Goal: Navigation & Orientation: Find specific page/section

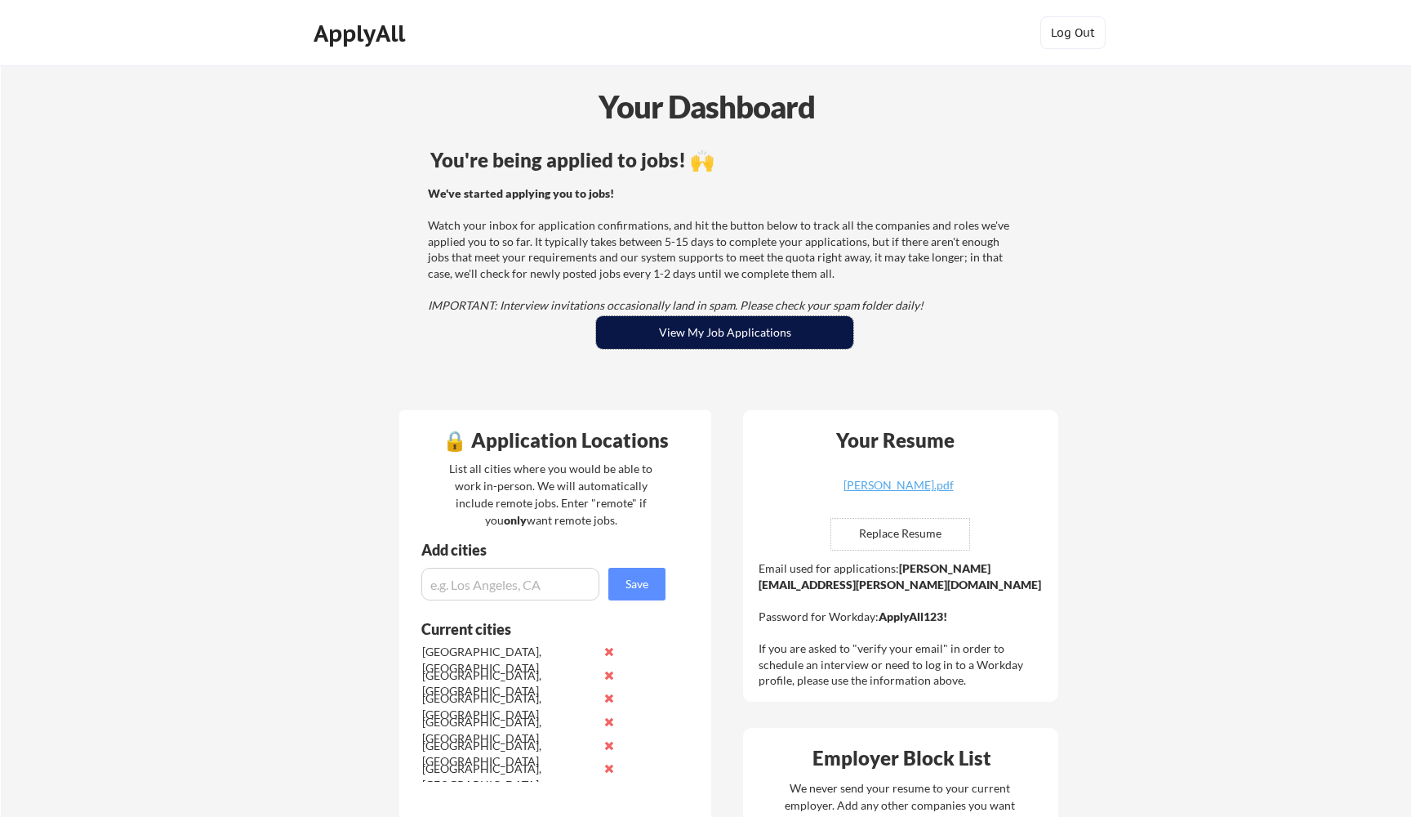
click at [752, 333] on button "View My Job Applications" at bounding box center [724, 332] width 257 height 33
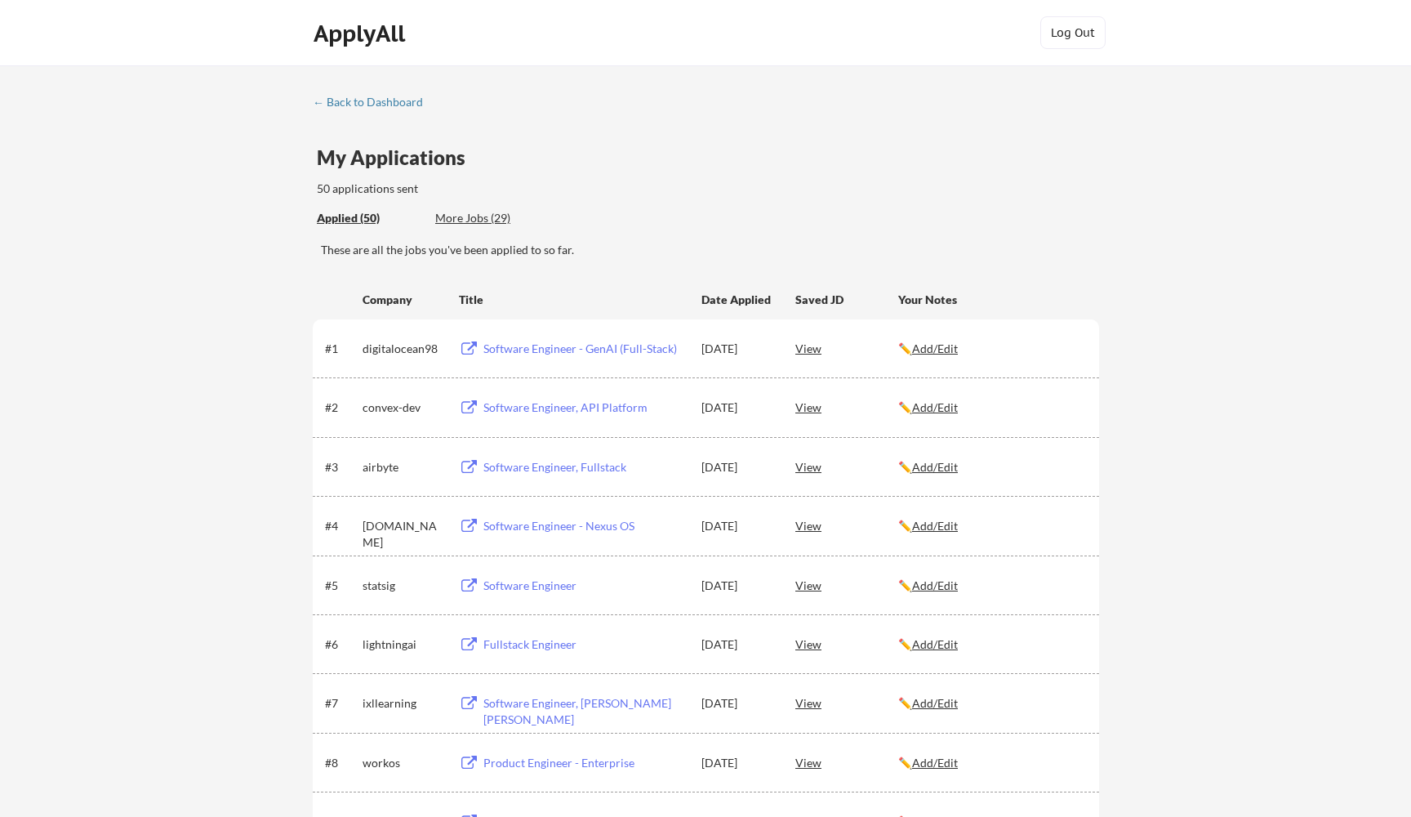
click at [475, 216] on div "More Jobs (29)" at bounding box center [495, 218] width 120 height 16
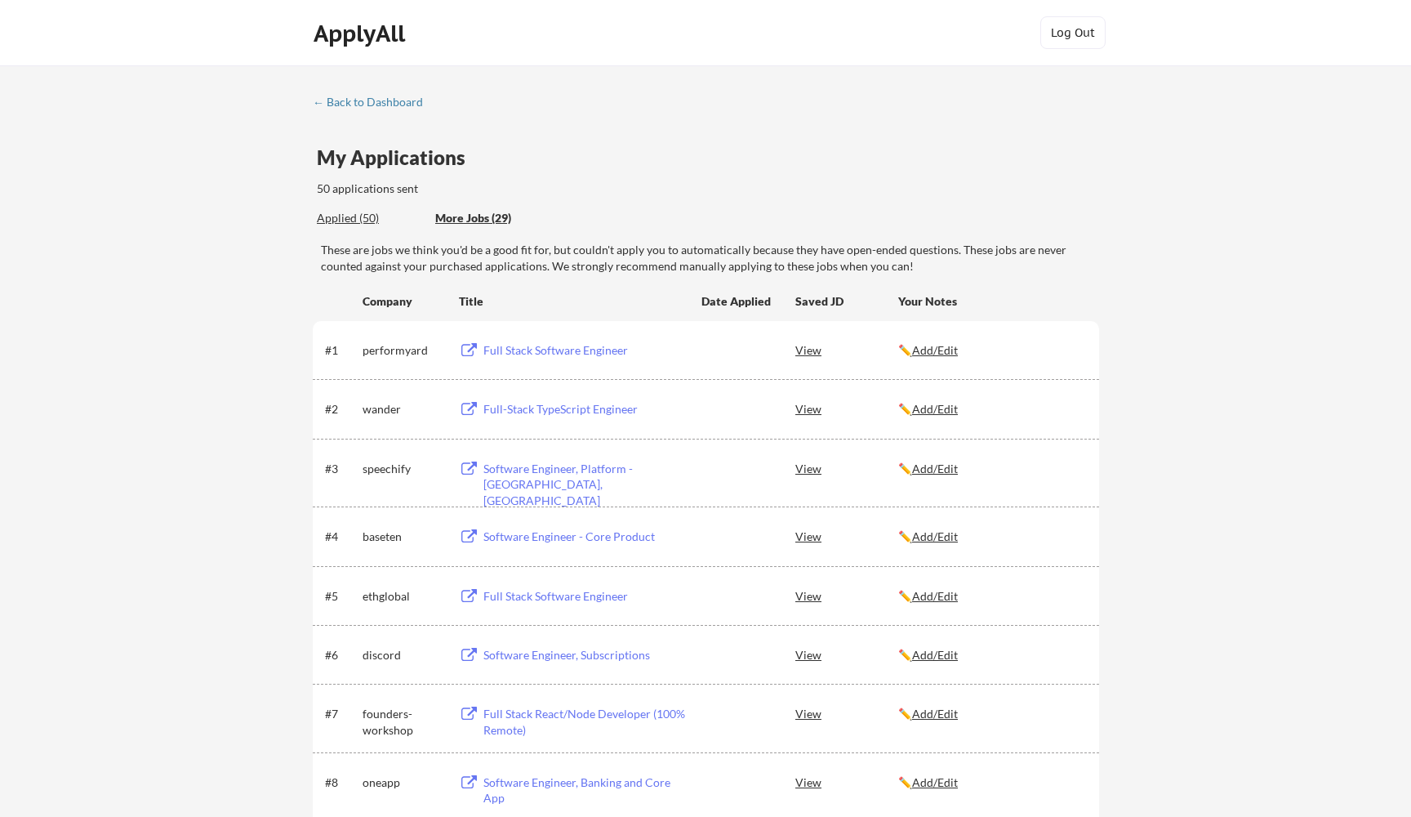
click at [332, 215] on div "Applied (50)" at bounding box center [370, 218] width 106 height 16
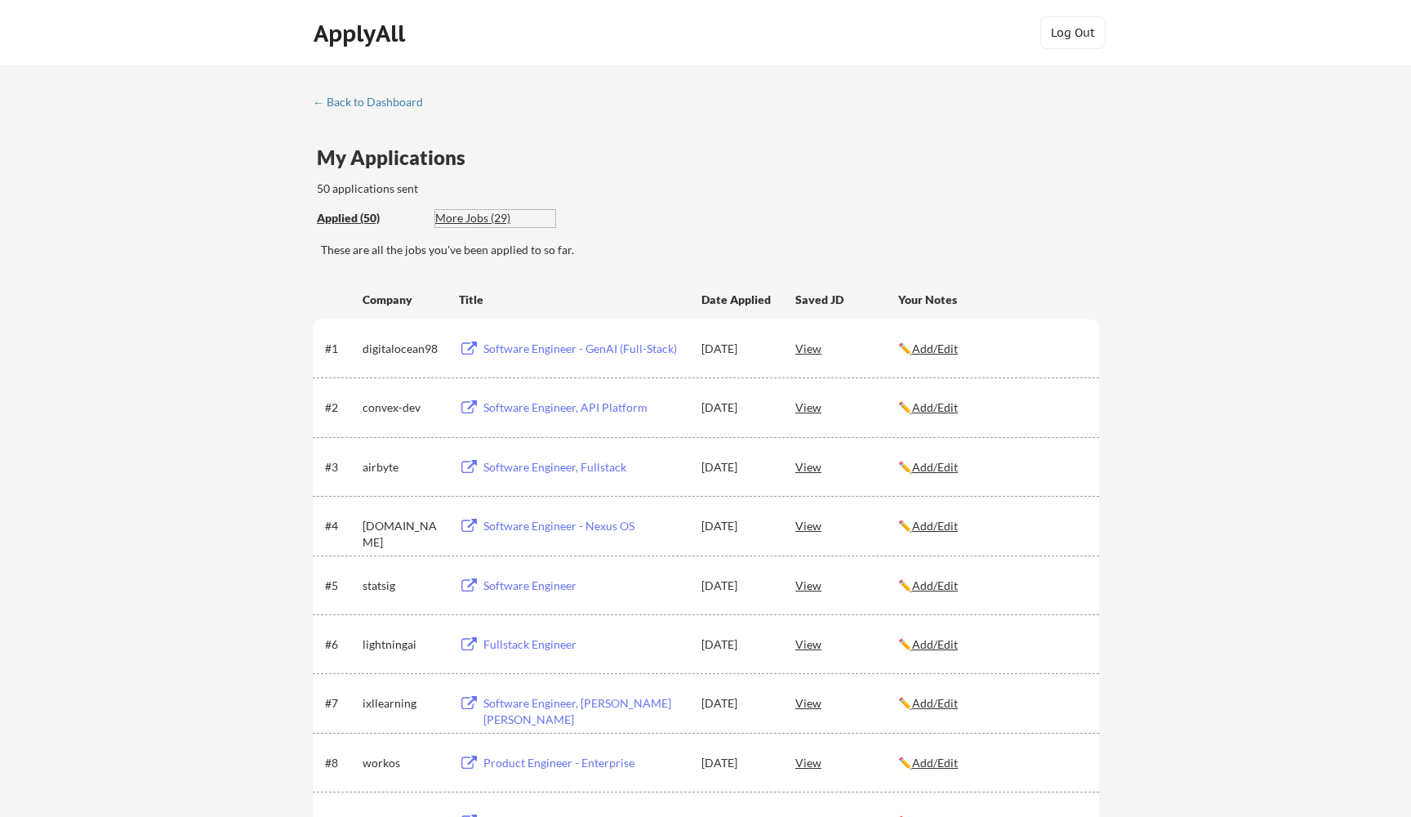
click at [469, 216] on div "More Jobs (29)" at bounding box center [495, 218] width 120 height 16
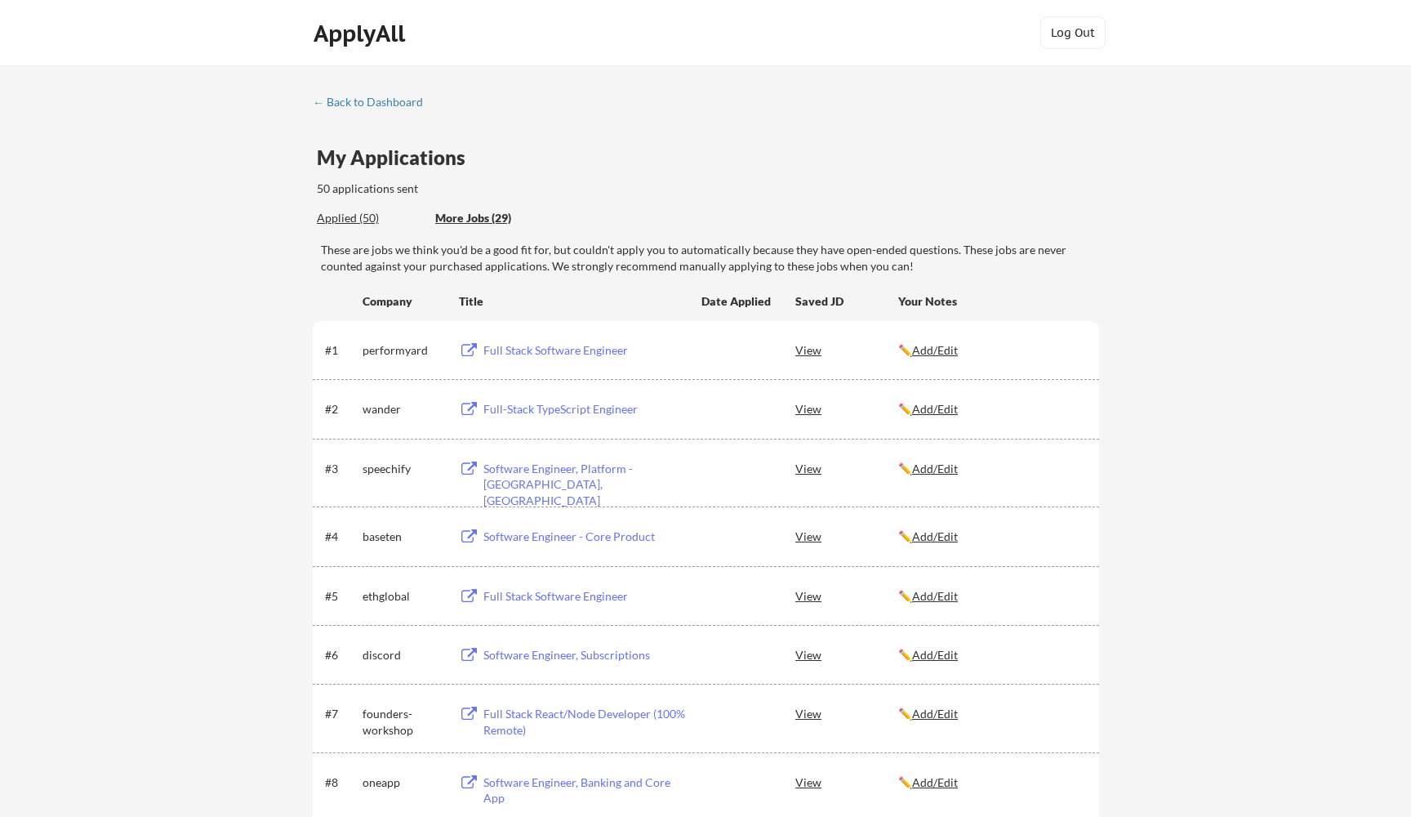
click at [363, 216] on div "Applied (50)" at bounding box center [370, 218] width 106 height 16
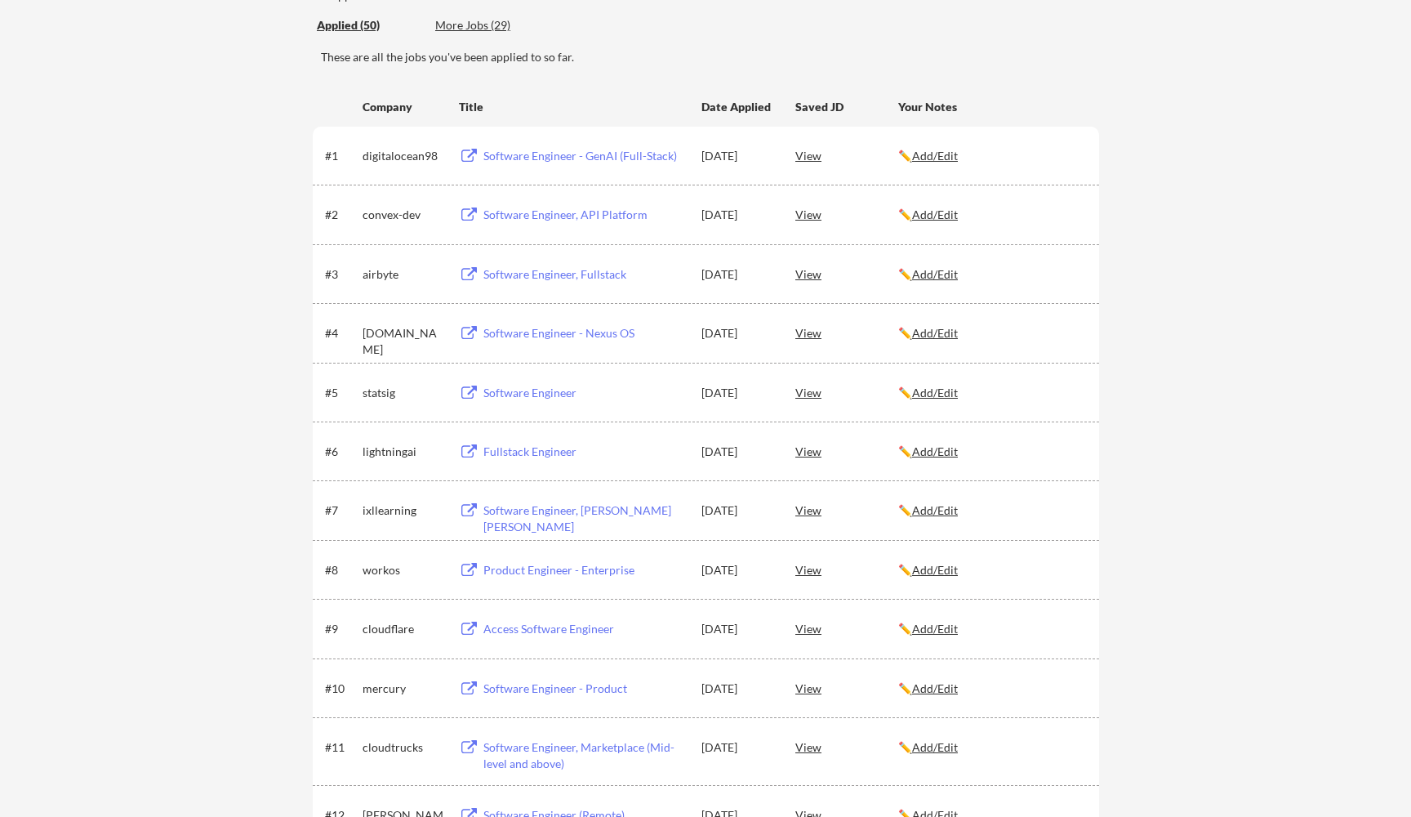
scroll to position [468, 0]
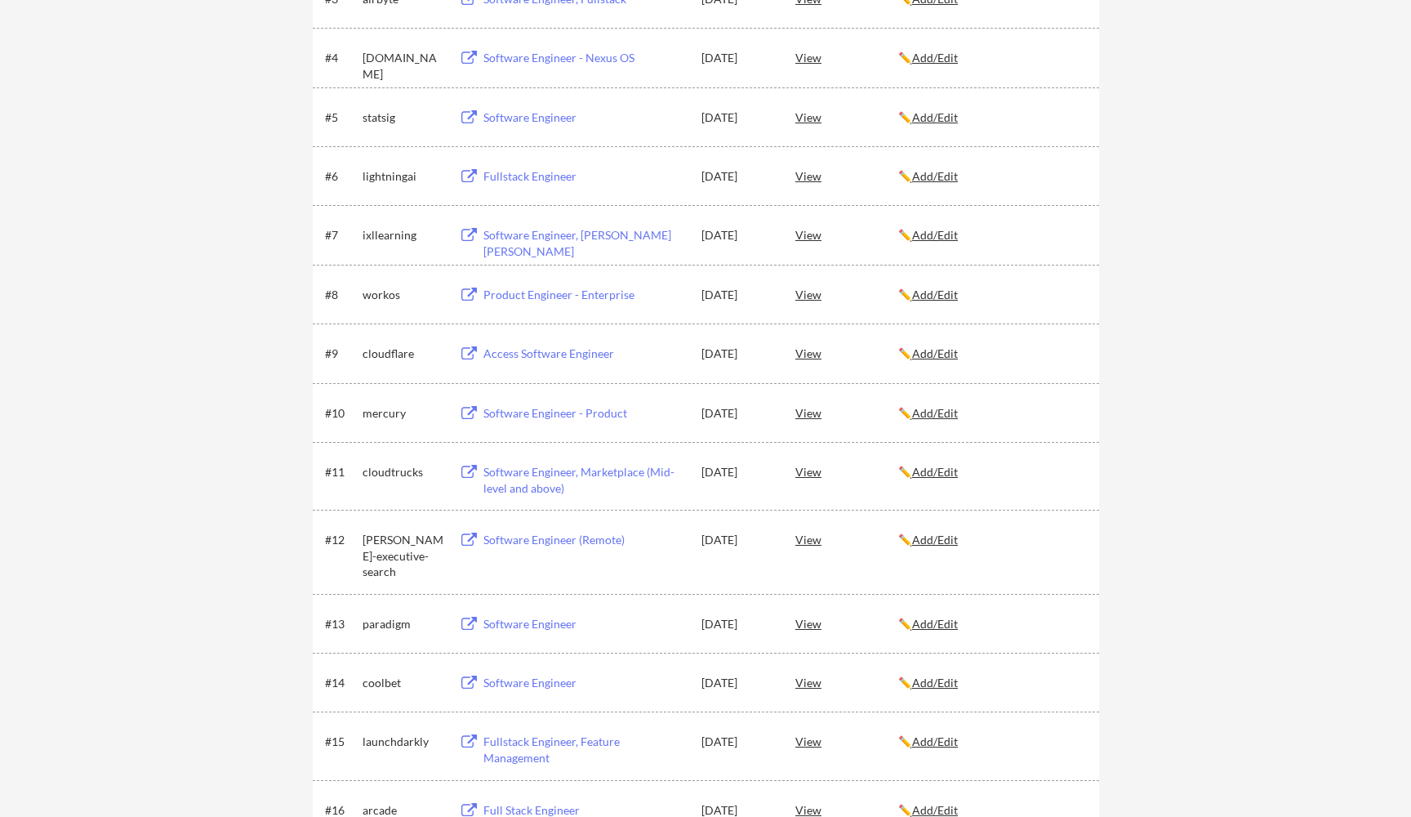
click at [543, 348] on div "Access Software Engineer" at bounding box center [584, 353] width 203 height 16
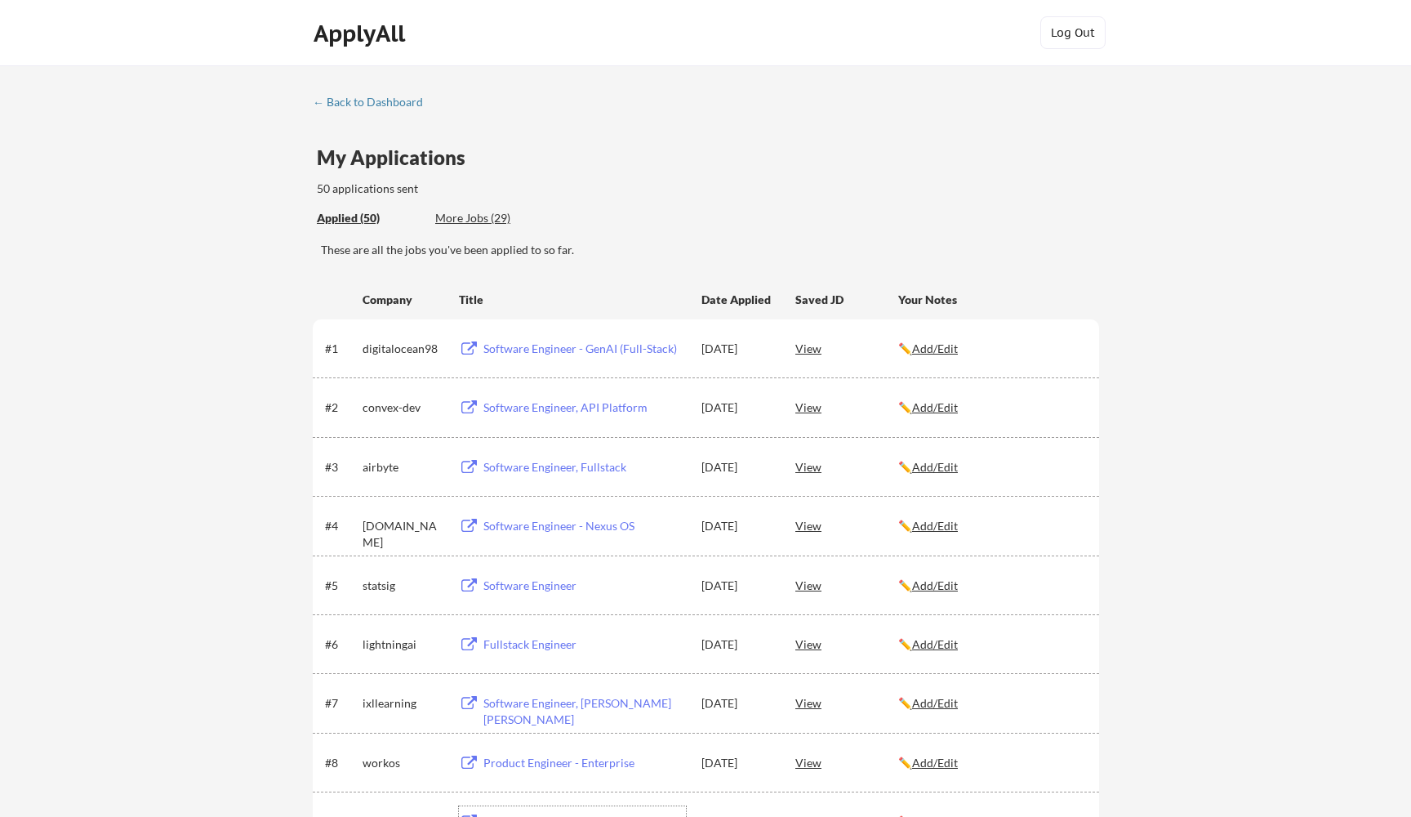
scroll to position [0, 0]
click at [366, 216] on div "Applied (50)" at bounding box center [370, 218] width 106 height 16
click at [524, 345] on div "Software Engineer - GenAI (Full-Stack)" at bounding box center [584, 349] width 203 height 16
click at [479, 215] on div "More Jobs (29)" at bounding box center [495, 218] width 120 height 16
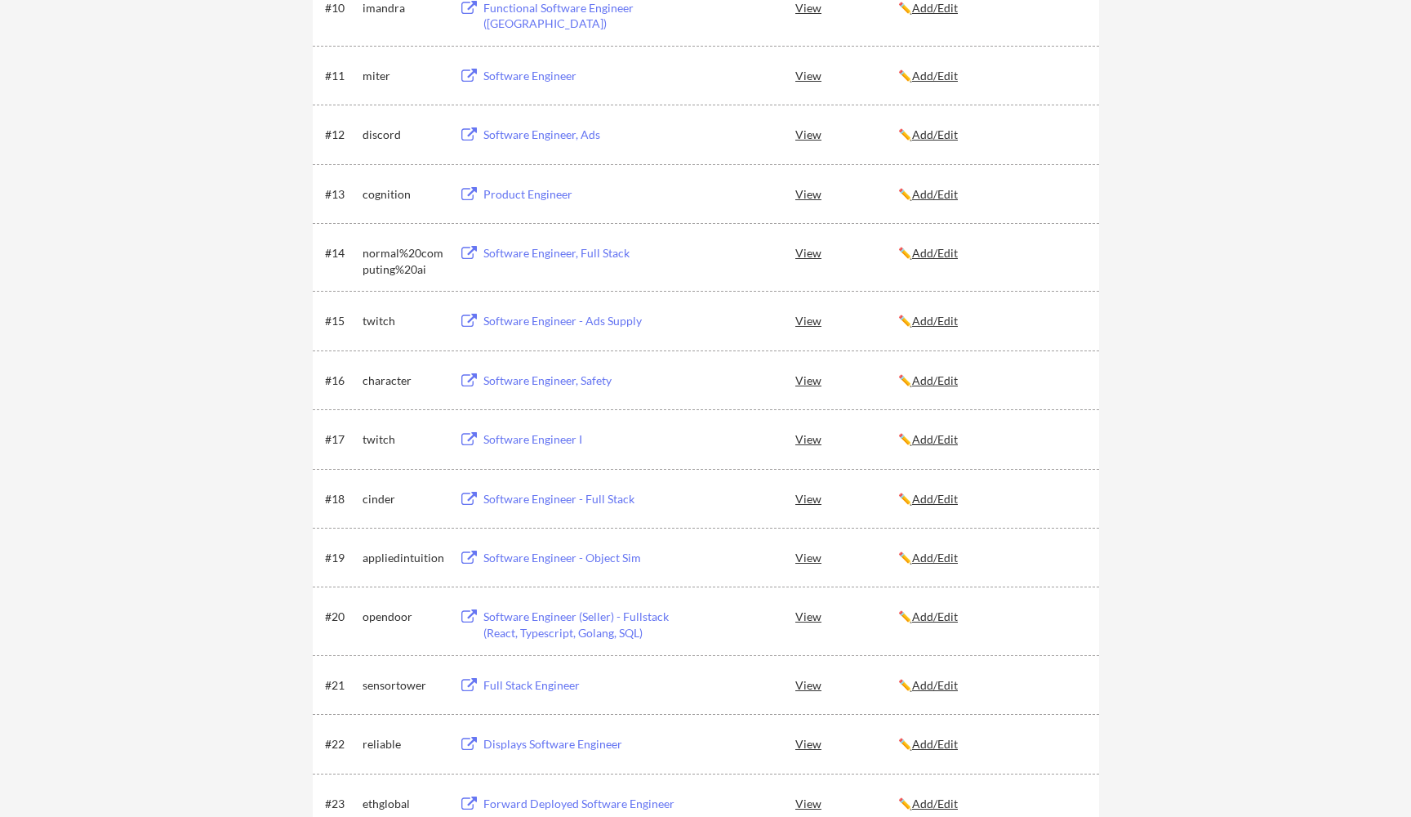
scroll to position [923, 0]
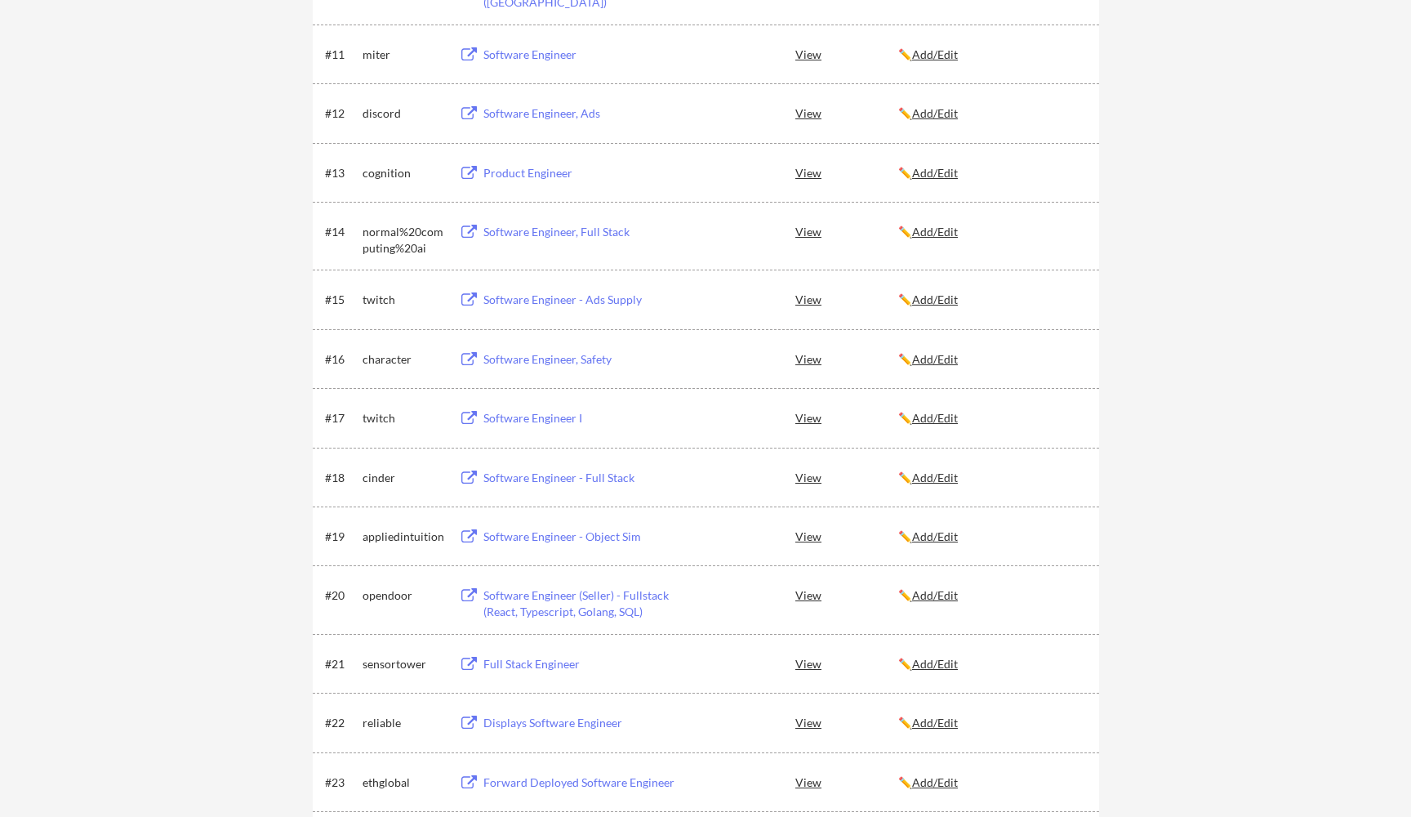
click at [572, 300] on div "Software Engineer - Ads Supply" at bounding box center [584, 300] width 203 height 16
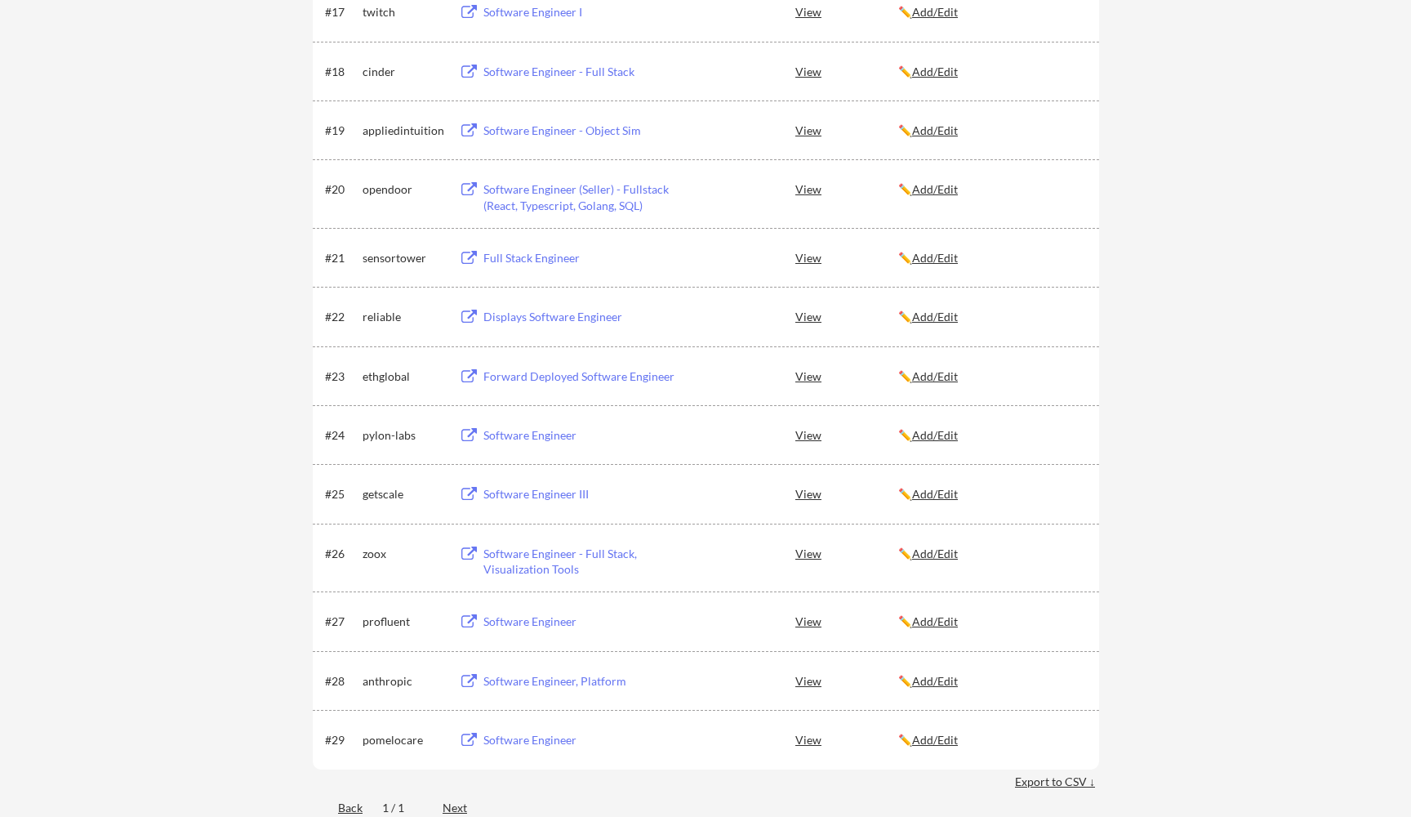
scroll to position [1458, 0]
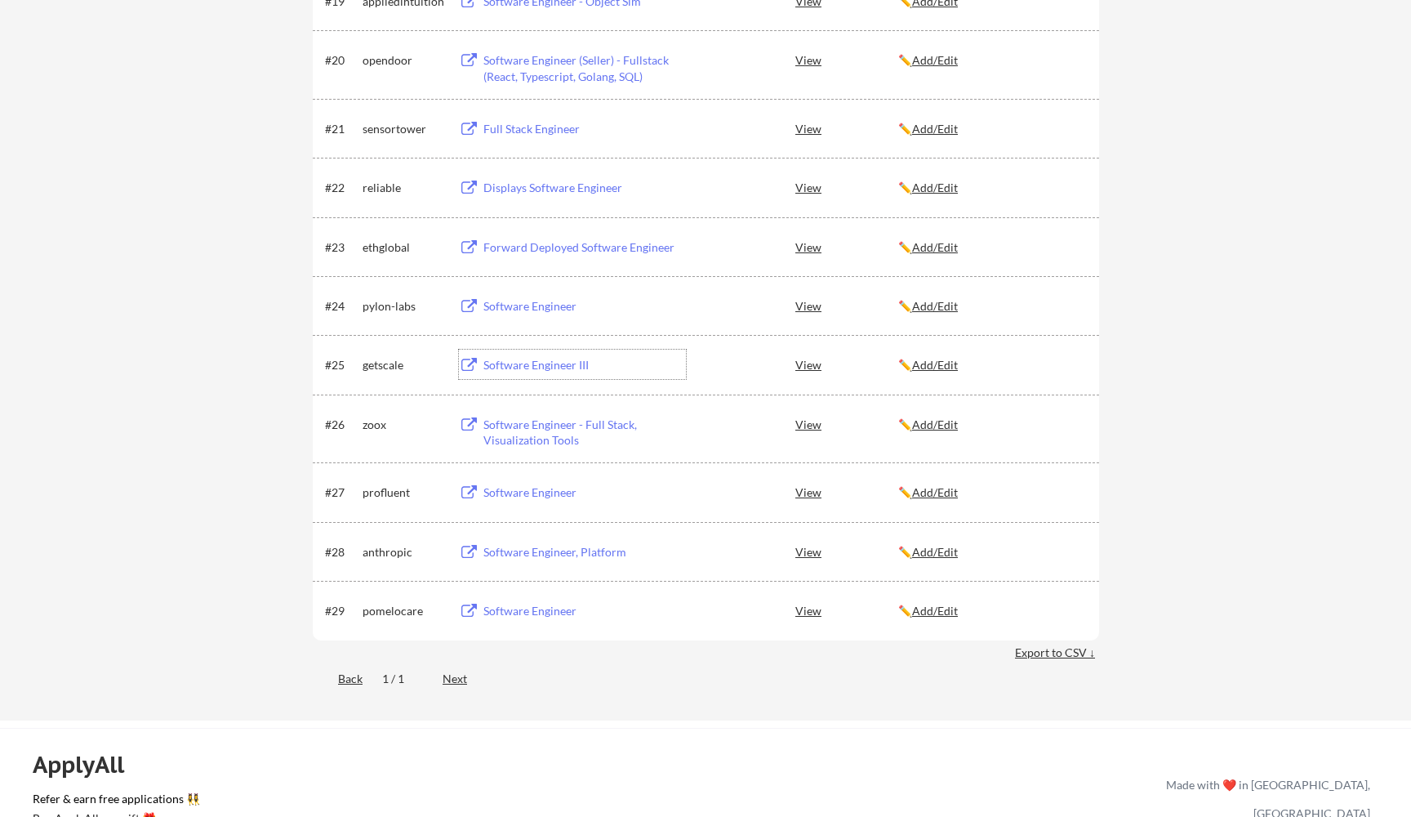
click at [535, 363] on div "Software Engineer III" at bounding box center [584, 365] width 203 height 16
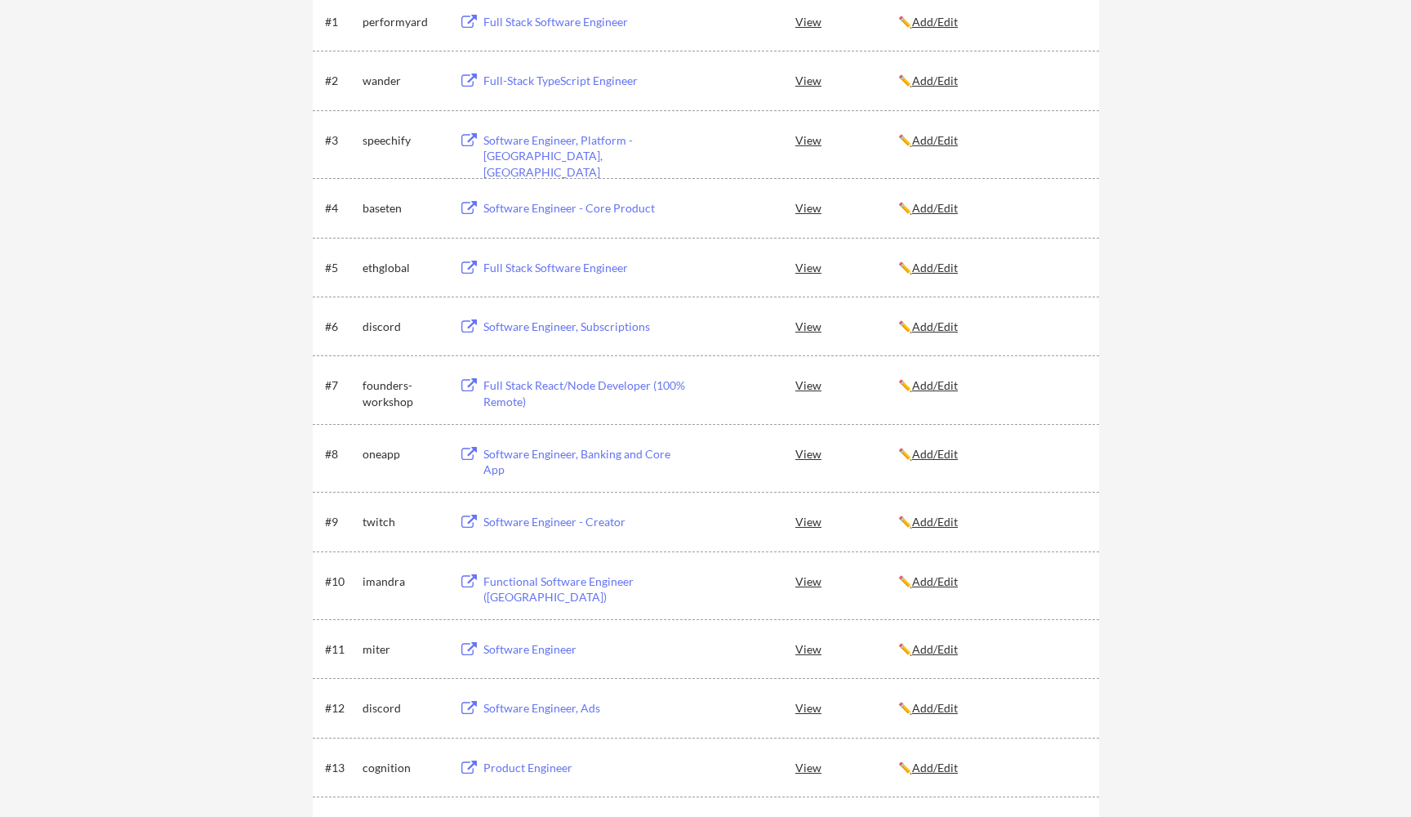
scroll to position [292, 0]
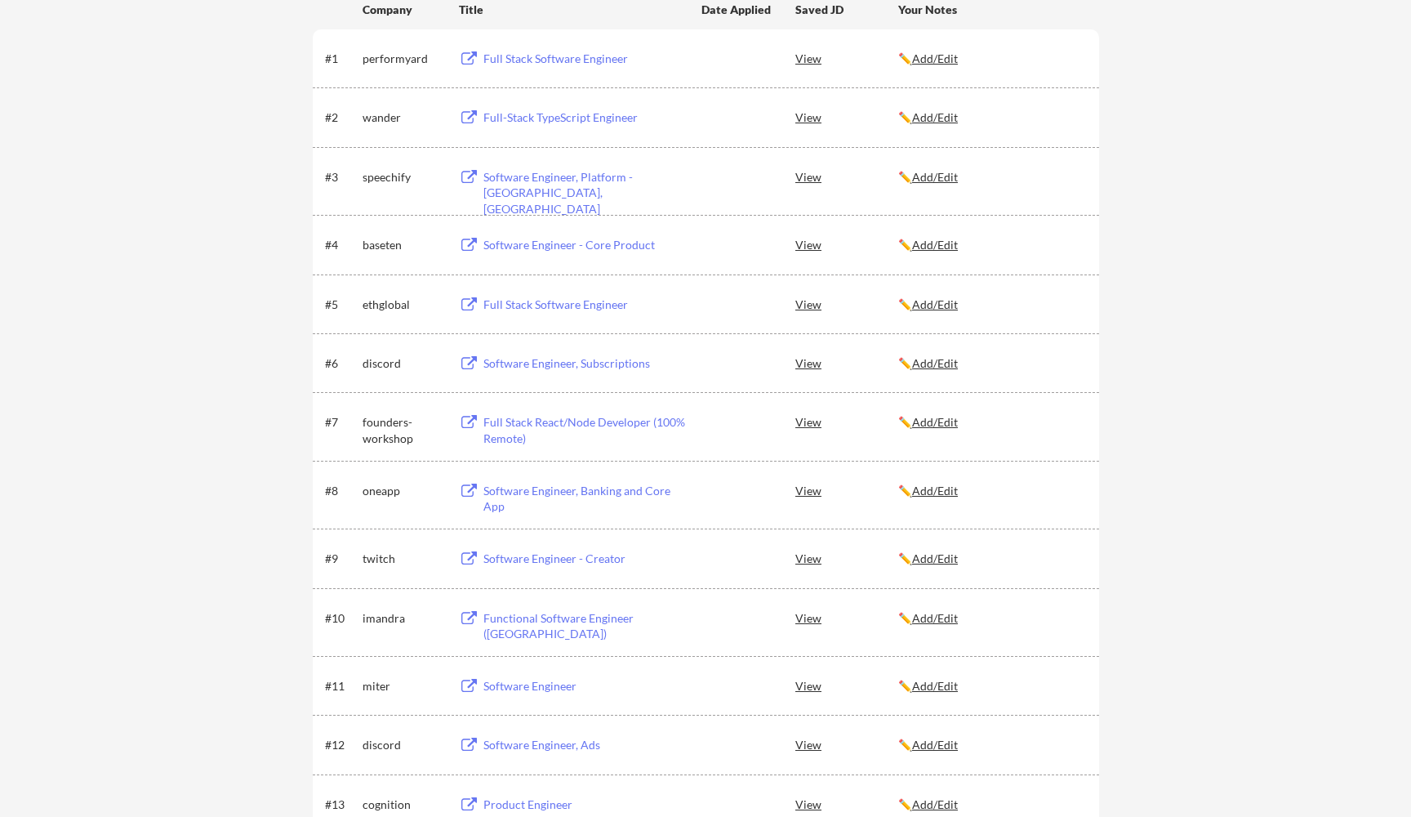
click at [534, 364] on div "Software Engineer, Subscriptions" at bounding box center [584, 363] width 203 height 16
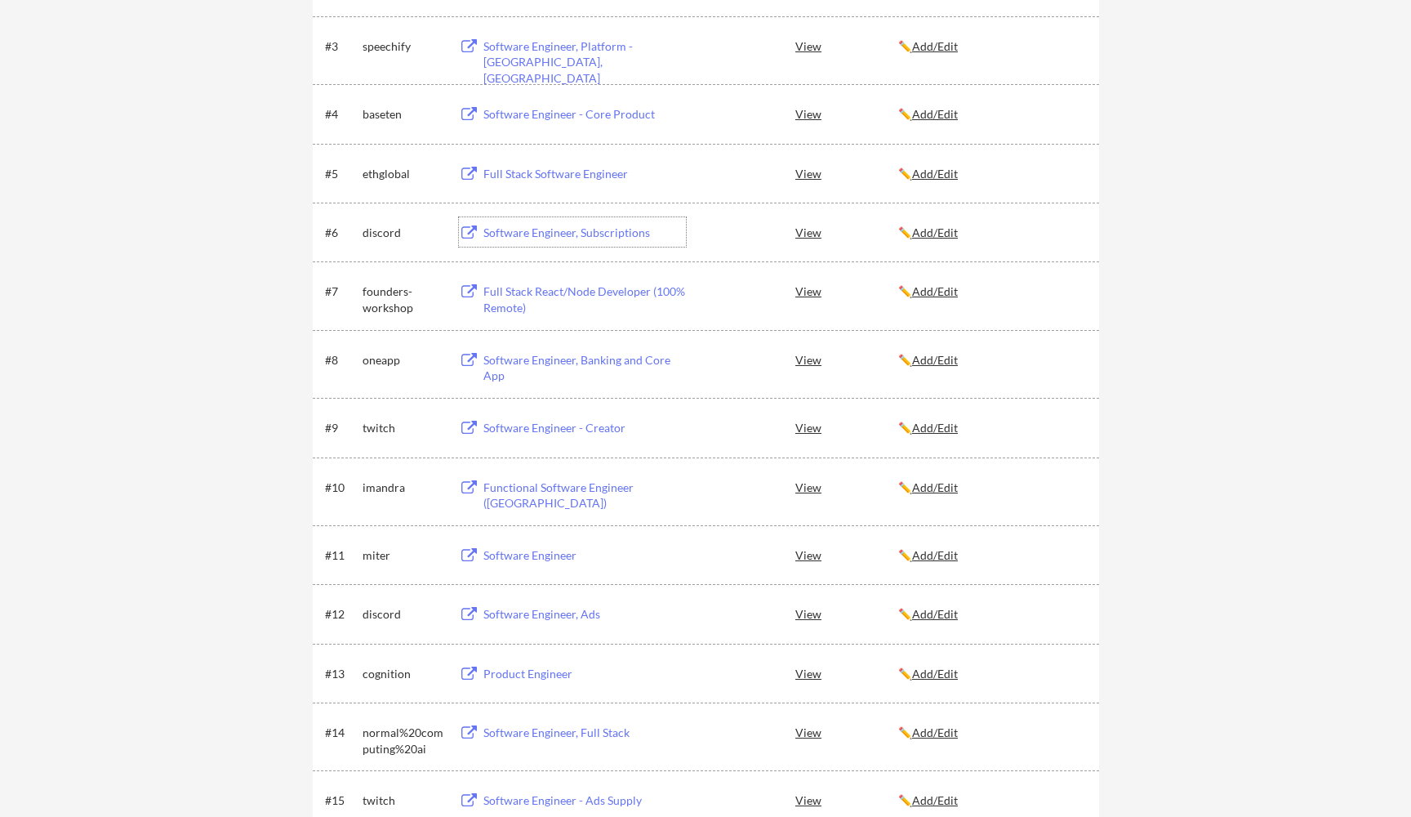
scroll to position [425, 0]
click at [555, 609] on div "Software Engineer, Ads" at bounding box center [584, 612] width 203 height 16
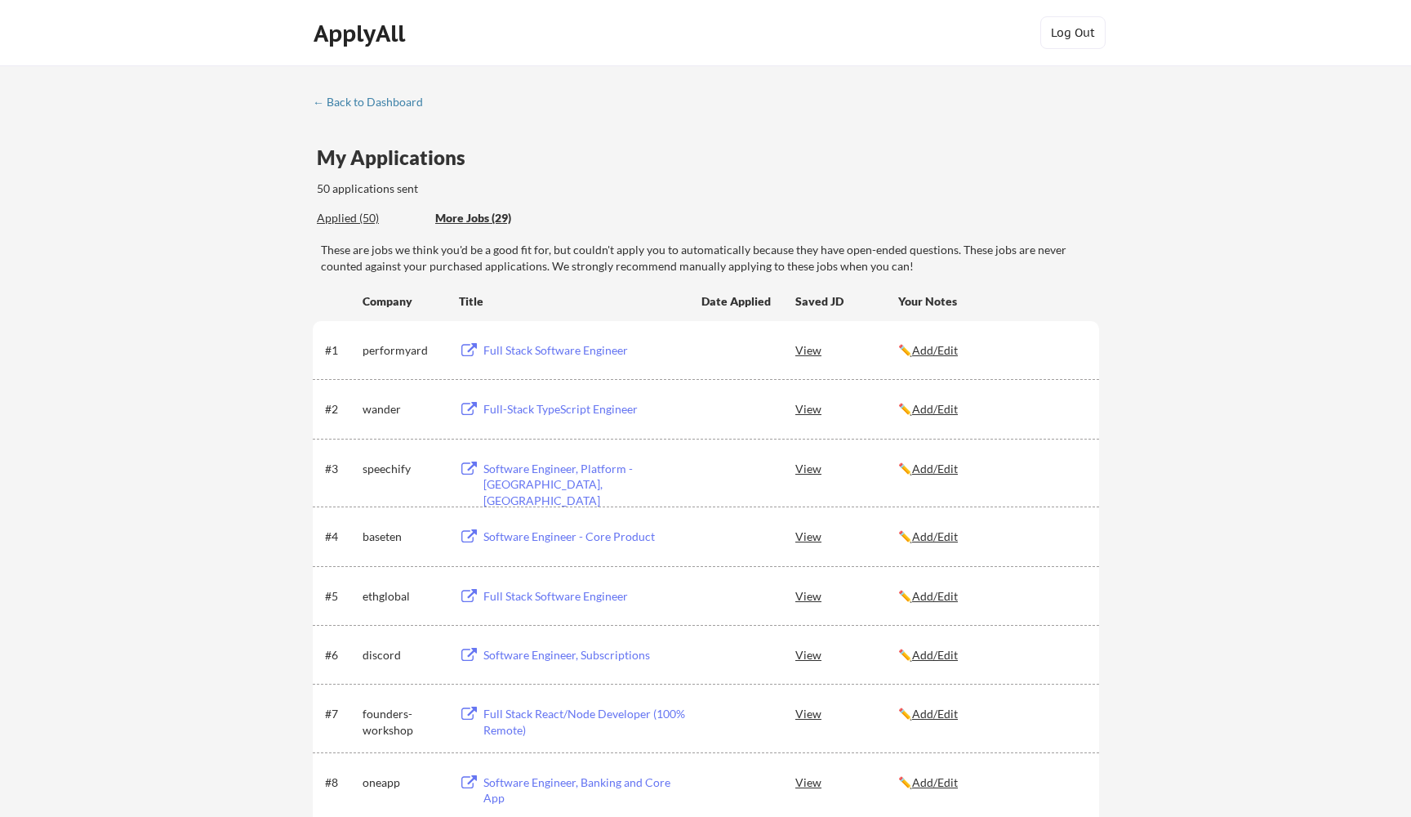
scroll to position [0, 0]
click at [479, 220] on div "More Jobs (29)" at bounding box center [495, 218] width 120 height 16
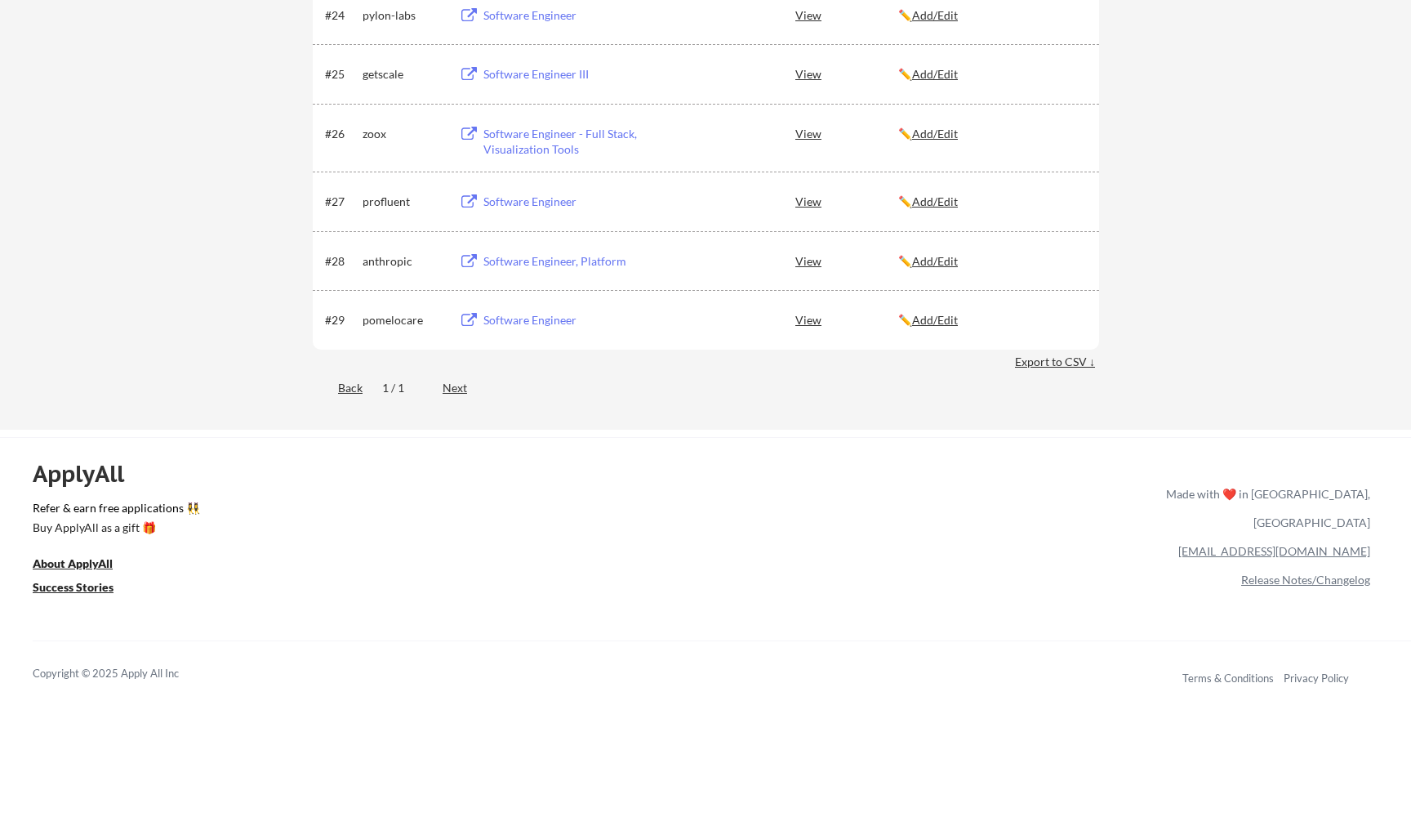
scroll to position [1750, 0]
